Goal: Task Accomplishment & Management: Use online tool/utility

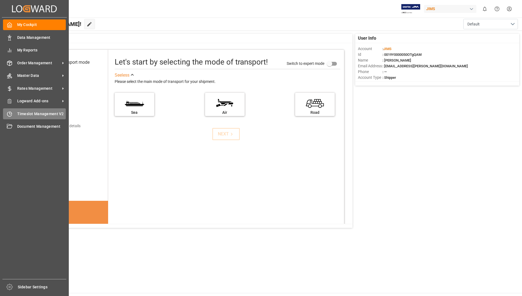
click at [35, 111] on span "Timeslot Management V2" at bounding box center [41, 114] width 49 height 6
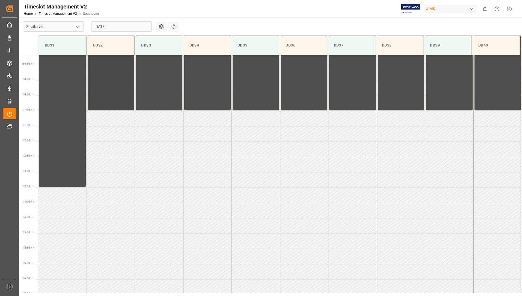
scroll to position [302, 0]
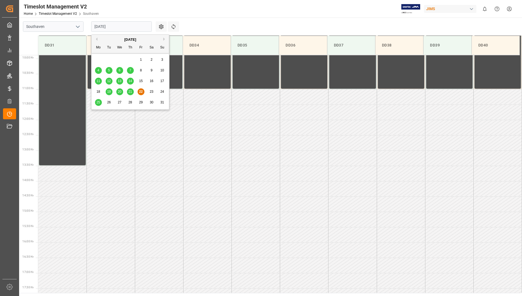
click at [118, 30] on input "[DATE]" at bounding box center [121, 26] width 61 height 10
click at [100, 101] on span "25" at bounding box center [98, 102] width 4 height 4
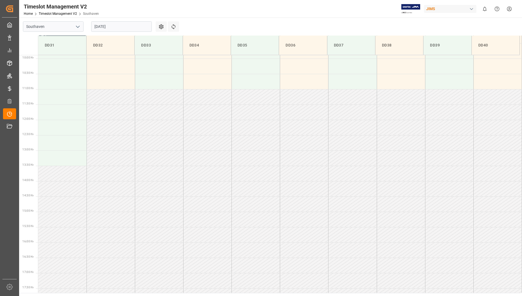
scroll to position [193, 0]
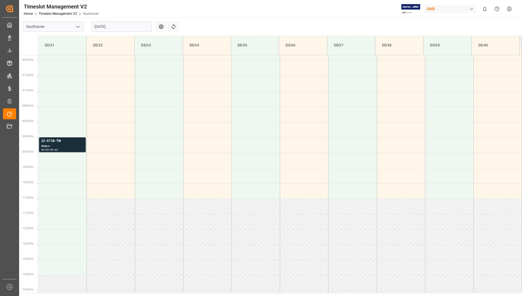
click at [70, 142] on div "22-9738-TW" at bounding box center [62, 140] width 42 height 5
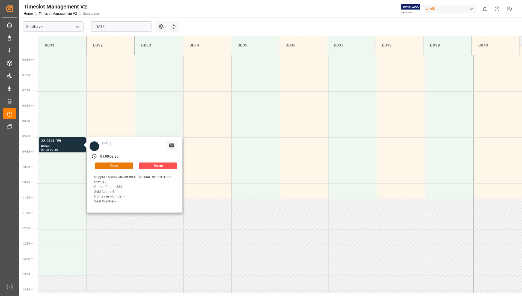
click at [103, 166] on button "Open" at bounding box center [114, 165] width 38 height 7
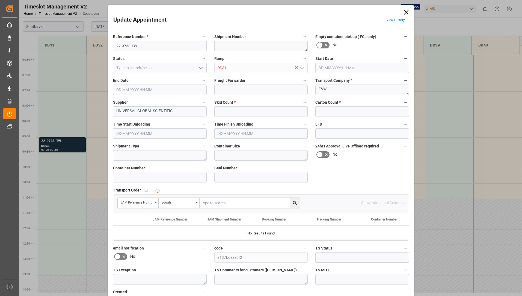
type input "6"
type input "220"
type input "[DATE] 09:00"
type input "[DATE] 09:30"
type input "[DATE] 15:22"
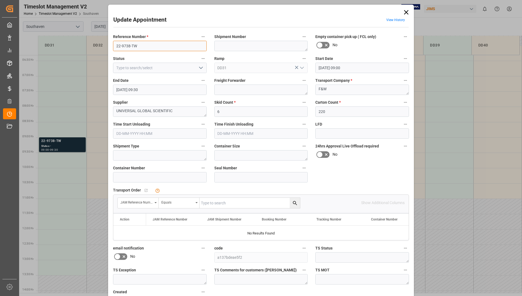
drag, startPoint x: 115, startPoint y: 46, endPoint x: 138, endPoint y: 46, distance: 23.2
click at [138, 46] on input "22-9738-TW" at bounding box center [160, 46] width 94 height 10
drag, startPoint x: 126, startPoint y: 44, endPoint x: 408, endPoint y: 10, distance: 283.4
click at [408, 10] on icon at bounding box center [407, 12] width 8 height 8
